Goal: Task Accomplishment & Management: Manage account settings

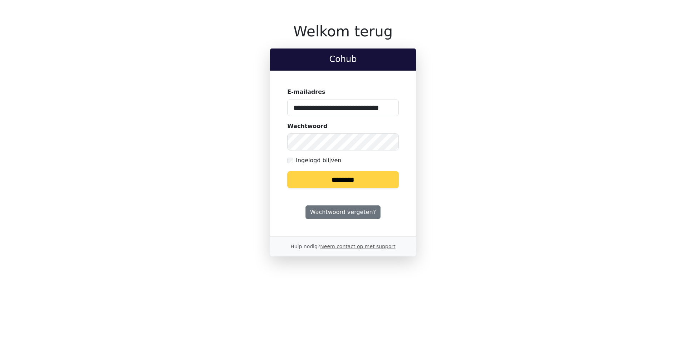
click at [332, 177] on input "********" at bounding box center [342, 179] width 111 height 17
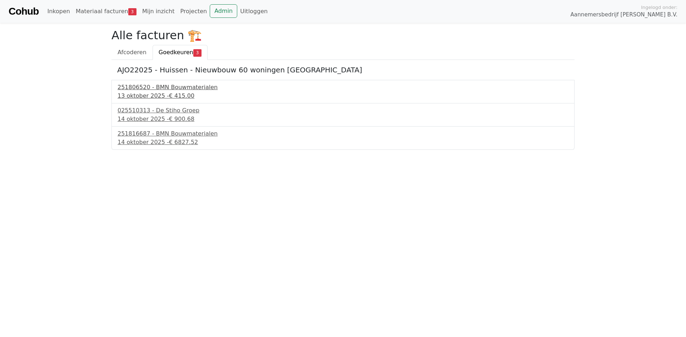
click at [177, 92] on div "13 oktober 2025 - € 415.00" at bounding box center [342, 96] width 451 height 9
click at [159, 116] on div "14 oktober 2025 - € 900.68" at bounding box center [342, 119] width 451 height 9
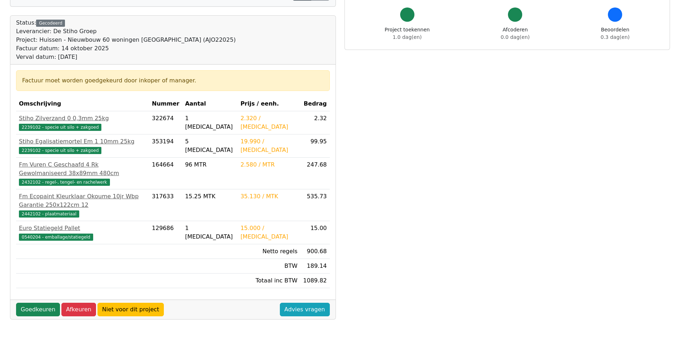
scroll to position [71, 0]
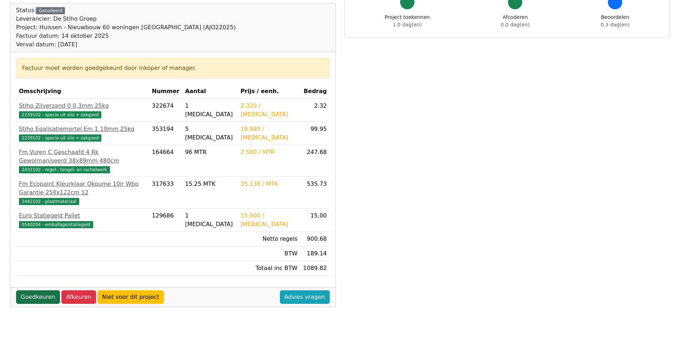
click at [32, 291] on link "Goedkeuren" at bounding box center [38, 298] width 44 height 14
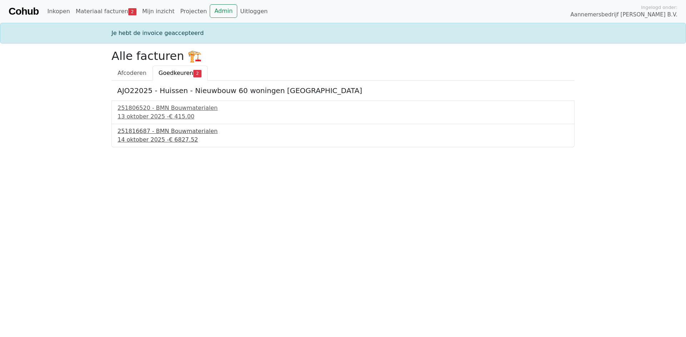
click at [156, 133] on div "251816687 - BMN Bouwmaterialen" at bounding box center [342, 131] width 451 height 9
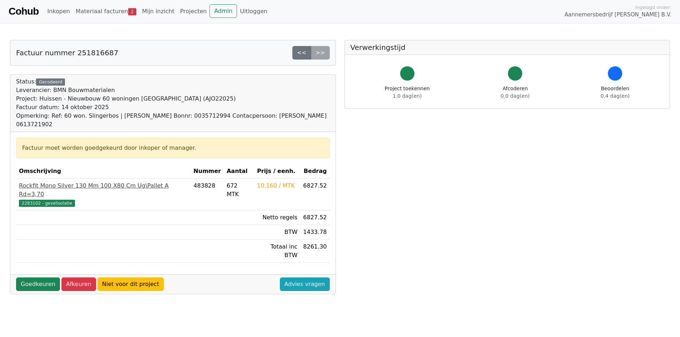
click at [105, 182] on div "Rockfit Mono Silver 130 Mm 100 X80 Cm Ug\Pallet A Rd=3,70" at bounding box center [103, 190] width 169 height 17
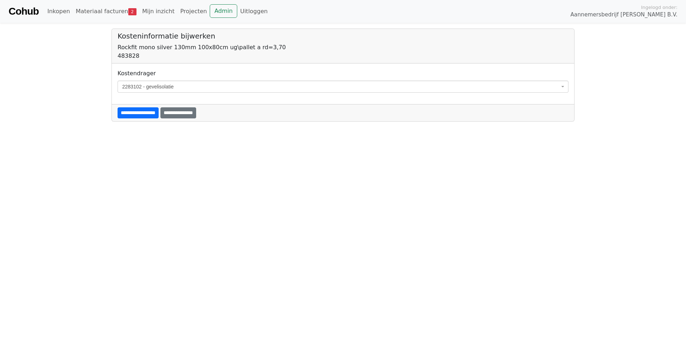
click at [95, 122] on html "**********" at bounding box center [343, 61] width 686 height 122
click at [107, 10] on link "Materiaal facturen 2" at bounding box center [106, 11] width 66 height 14
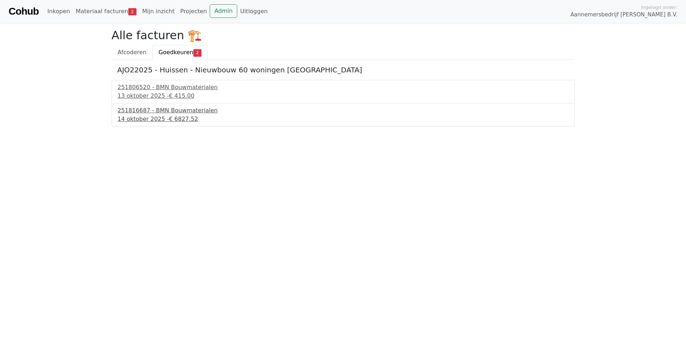
click at [145, 111] on div "251816687 - BMN Bouwmaterialen" at bounding box center [342, 110] width 451 height 9
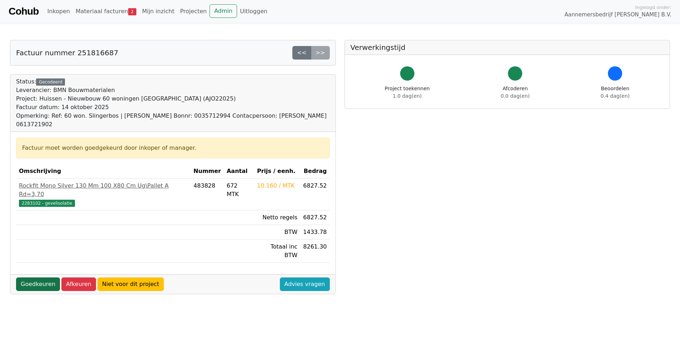
click at [40, 278] on link "Goedkeuren" at bounding box center [38, 285] width 44 height 14
